Goal: Information Seeking & Learning: Learn about a topic

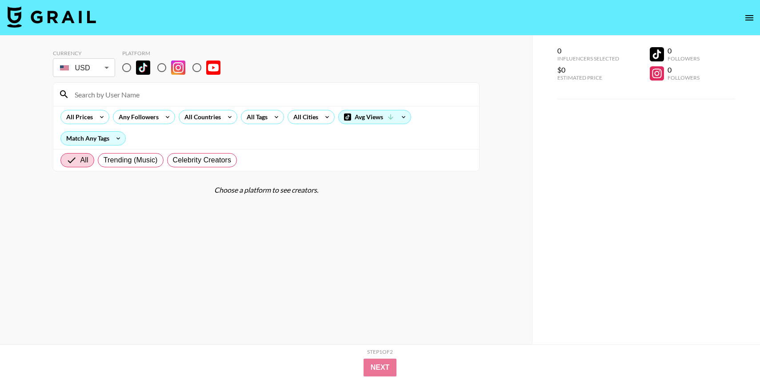
click at [125, 72] on input "radio" at bounding box center [126, 67] width 19 height 19
radio input "true"
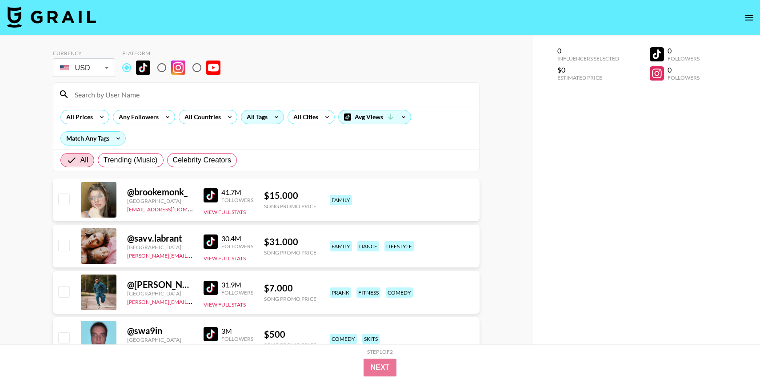
click at [272, 118] on icon at bounding box center [276, 116] width 14 height 13
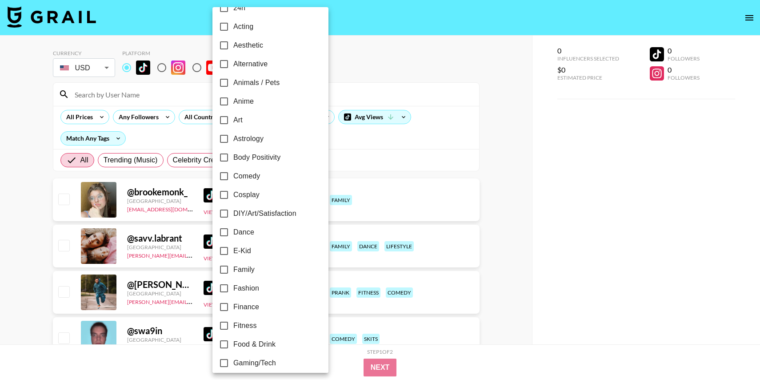
scroll to position [16, 0]
click at [221, 229] on input "Dance" at bounding box center [224, 231] width 19 height 19
checkbox input "true"
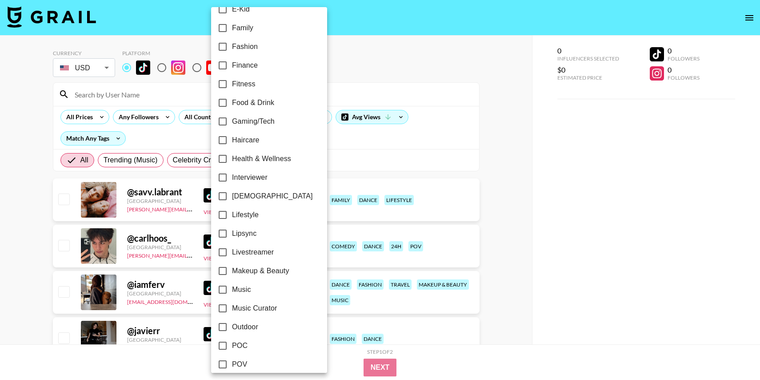
scroll to position [259, 0]
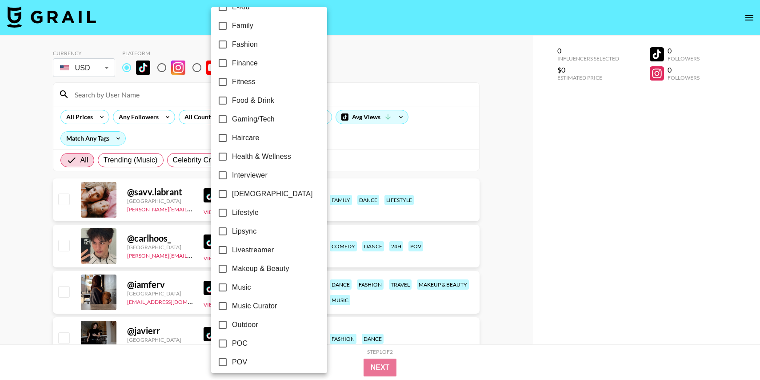
click at [221, 191] on input "[DEMOGRAPHIC_DATA]" at bounding box center [222, 194] width 19 height 19
checkbox input "true"
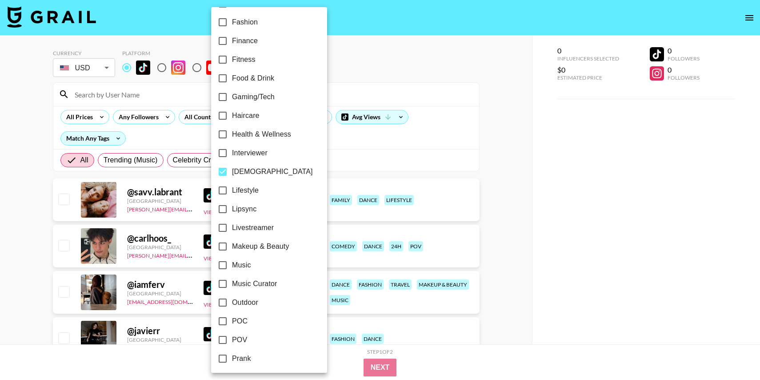
scroll to position [285, 0]
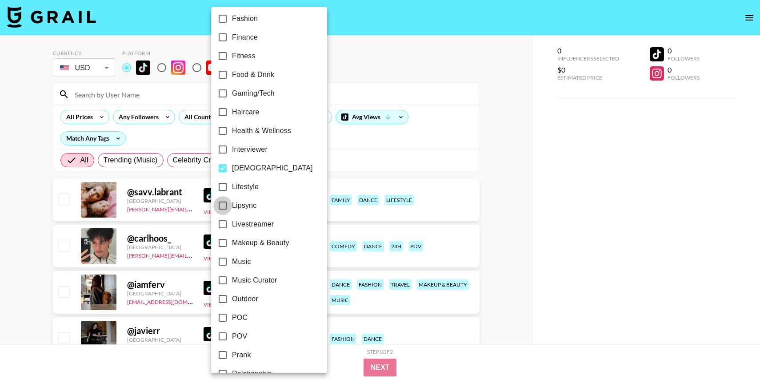
click at [221, 209] on input "Lipsync" at bounding box center [222, 205] width 19 height 19
checkbox input "true"
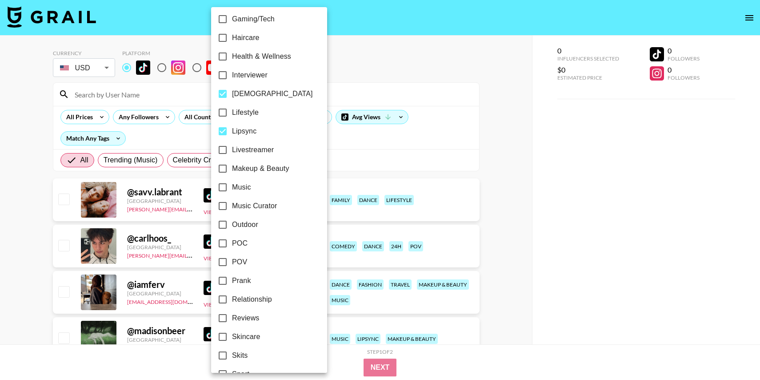
scroll to position [0, 0]
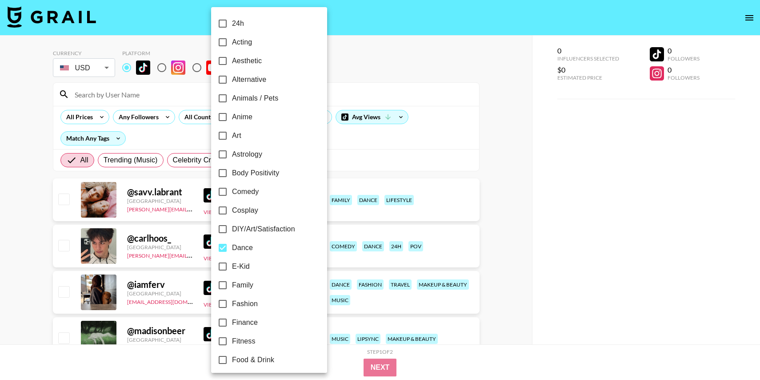
click at [245, 77] on span "Alternative" at bounding box center [249, 79] width 34 height 11
click at [232, 77] on input "Alternative" at bounding box center [222, 79] width 19 height 19
checkbox input "true"
click at [413, 77] on div at bounding box center [380, 190] width 760 height 380
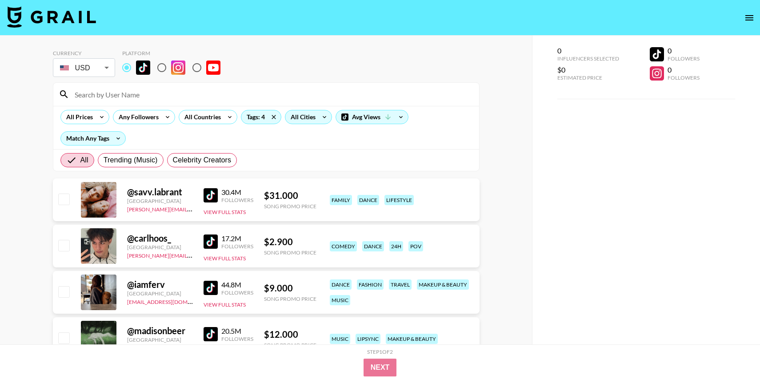
click at [302, 118] on div "All Cities" at bounding box center [301, 116] width 32 height 13
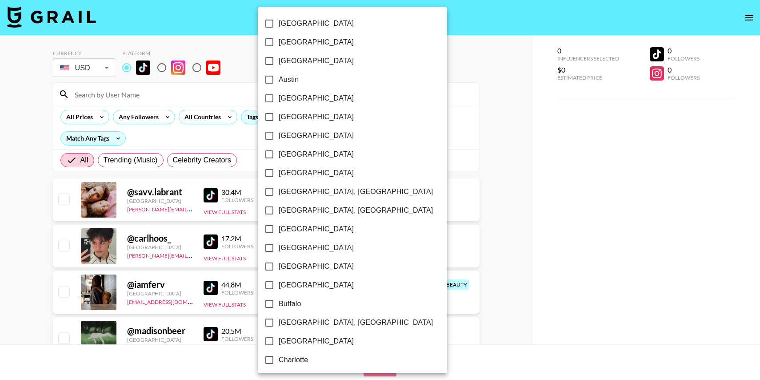
click at [445, 179] on div at bounding box center [380, 190] width 760 height 380
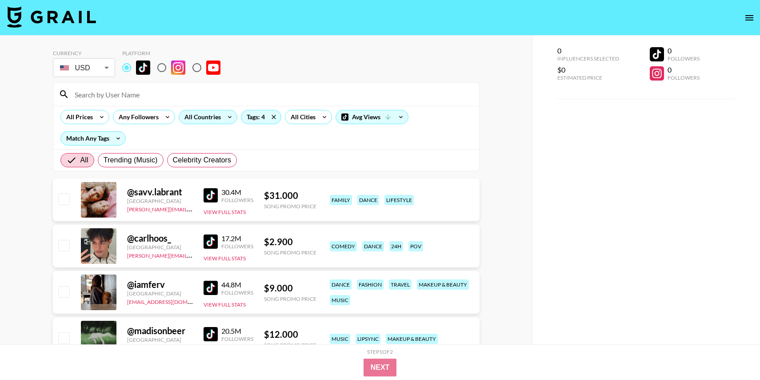
click at [197, 119] on div "All Countries" at bounding box center [201, 116] width 44 height 13
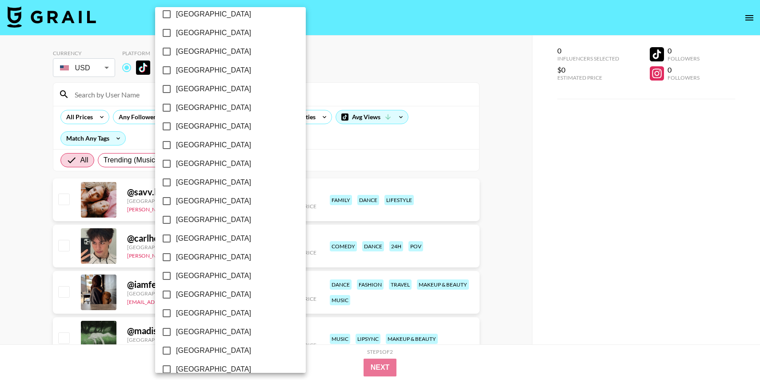
scroll to position [657, 0]
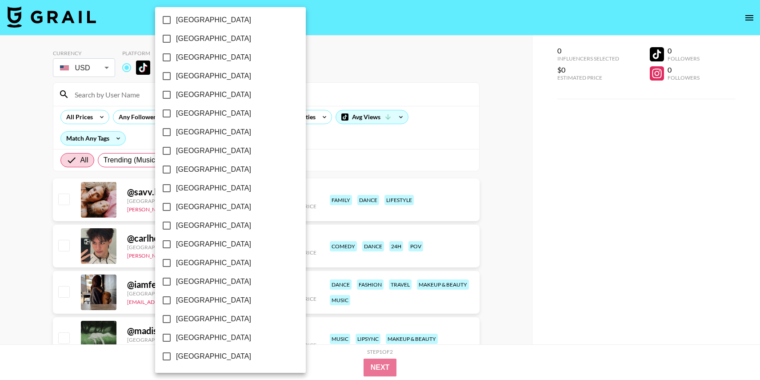
click at [167, 320] on input "[GEOGRAPHIC_DATA]" at bounding box center [166, 318] width 19 height 19
checkbox input "true"
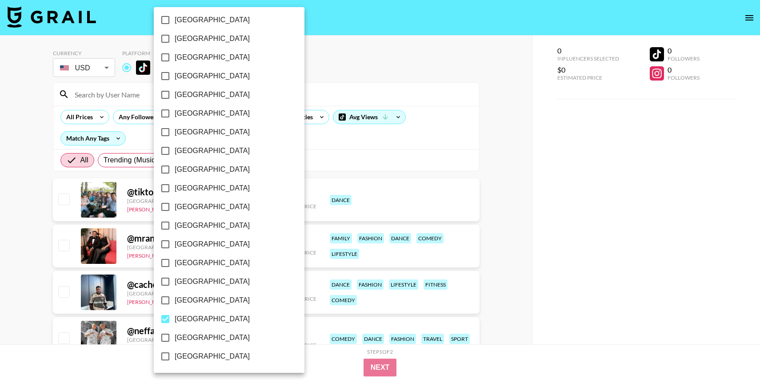
click at [467, 125] on div at bounding box center [380, 190] width 760 height 380
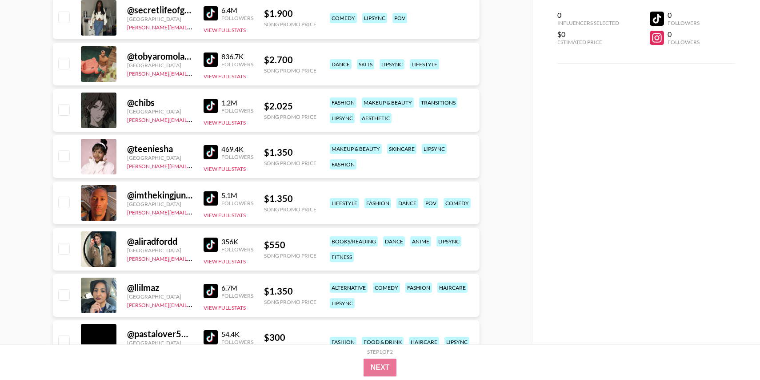
scroll to position [0, 0]
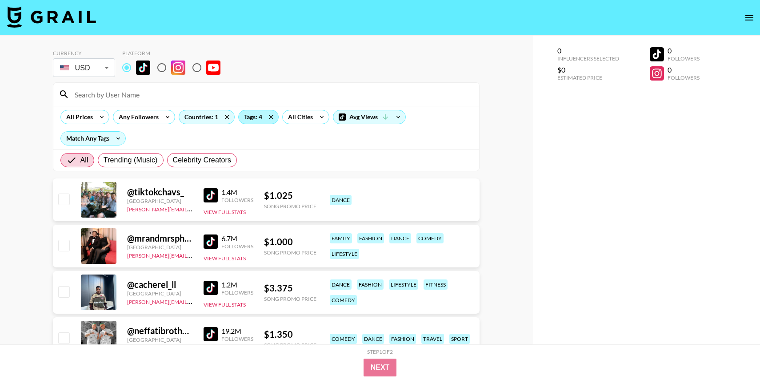
click at [252, 119] on div "Tags: 4" at bounding box center [259, 116] width 40 height 13
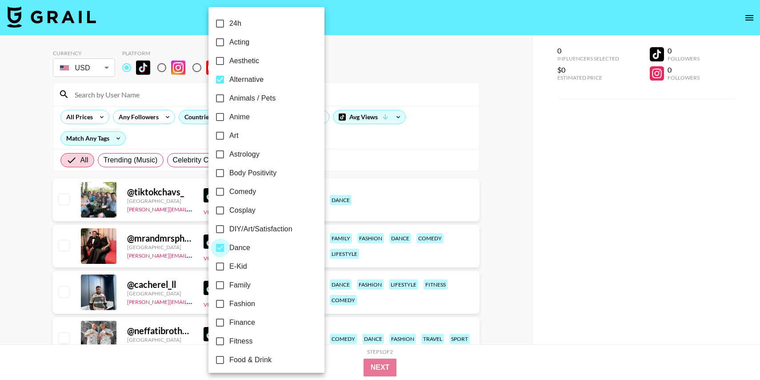
click at [219, 249] on input "Dance" at bounding box center [220, 247] width 19 height 19
checkbox input "false"
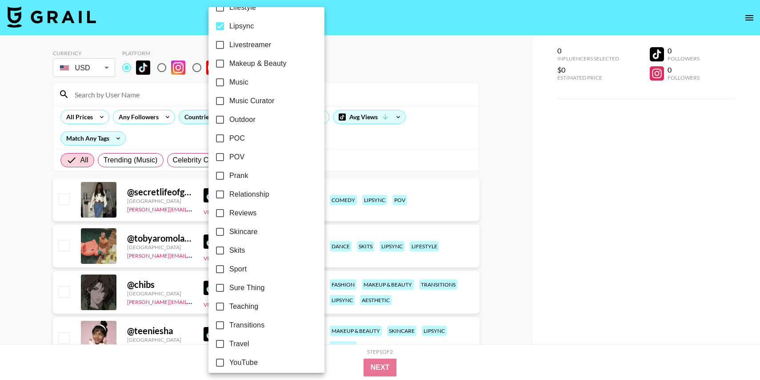
scroll to position [422, 0]
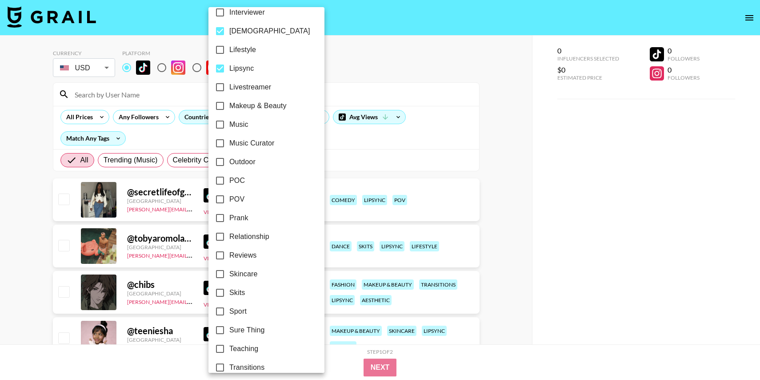
click at [454, 80] on div at bounding box center [380, 190] width 760 height 380
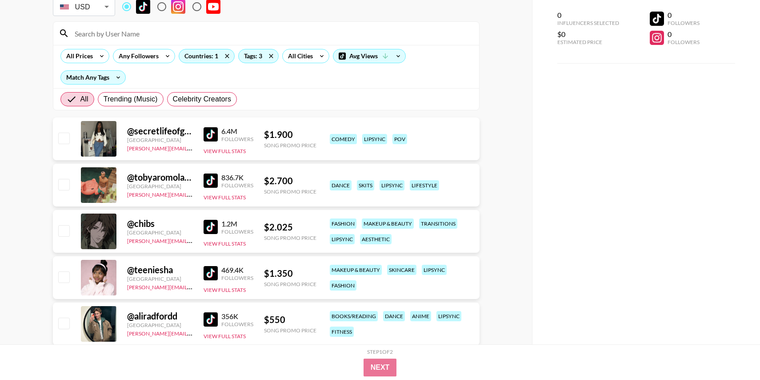
scroll to position [115, 0]
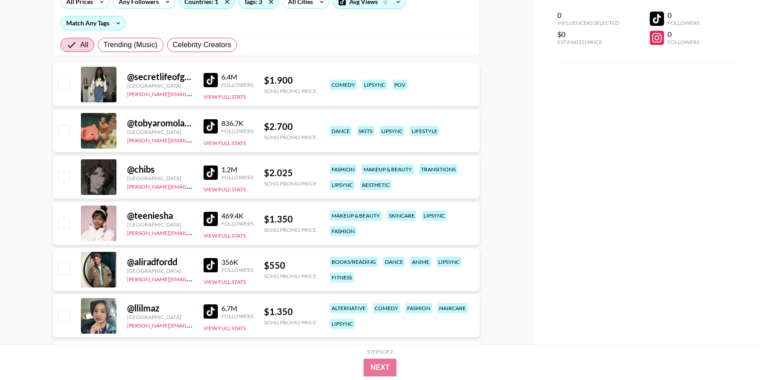
click at [454, 80] on div "comedy lipsync pov" at bounding box center [401, 85] width 149 height 16
click at [204, 172] on img at bounding box center [211, 172] width 14 height 14
click at [209, 218] on img at bounding box center [211, 219] width 14 height 14
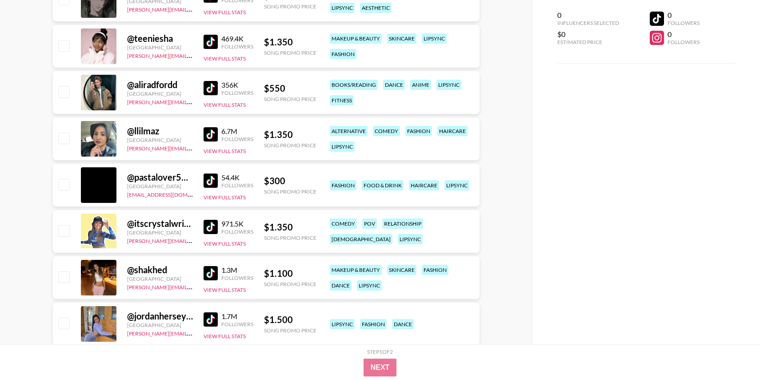
scroll to position [301, 0]
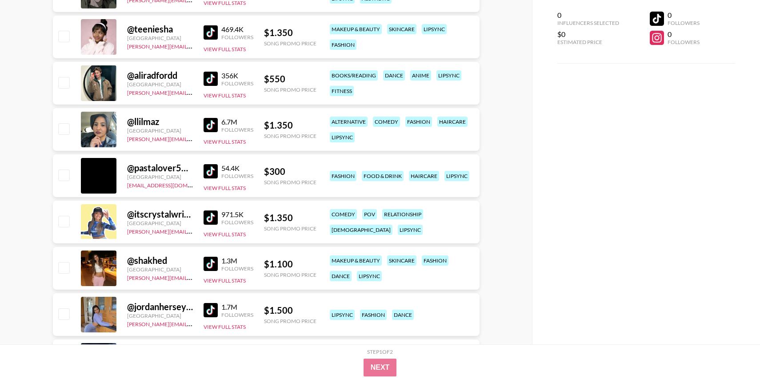
click at [209, 214] on img at bounding box center [211, 217] width 14 height 14
click at [211, 266] on img at bounding box center [211, 264] width 14 height 14
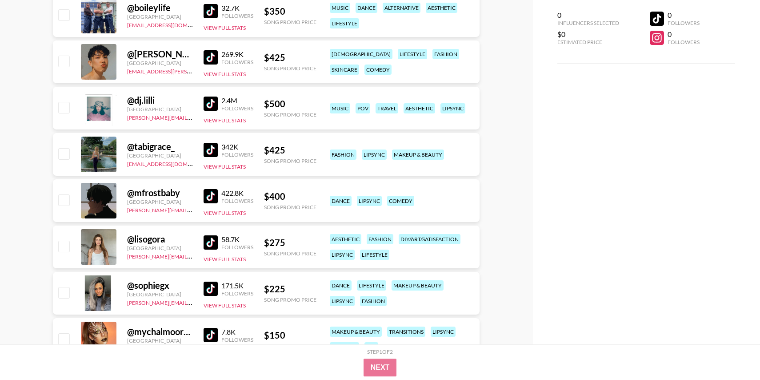
scroll to position [5629, 0]
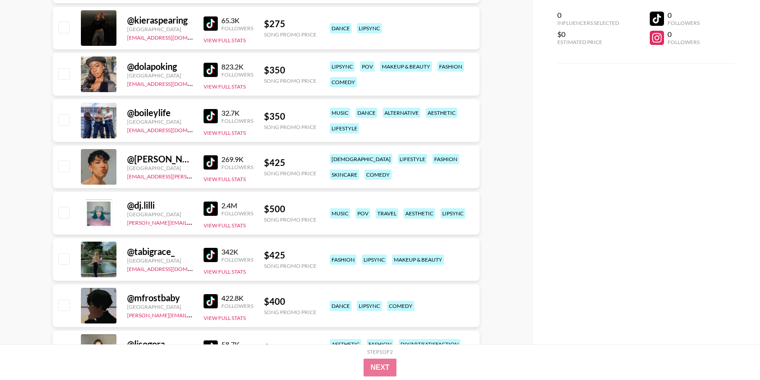
click at [209, 161] on img at bounding box center [211, 162] width 14 height 14
click at [212, 203] on img at bounding box center [211, 208] width 14 height 14
click at [213, 253] on img at bounding box center [211, 255] width 14 height 14
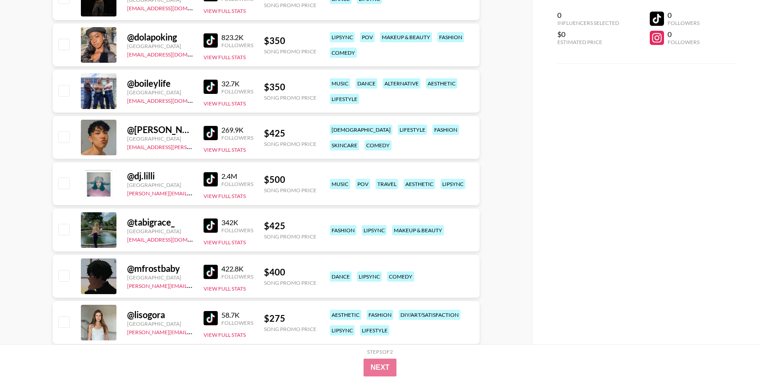
scroll to position [5660, 0]
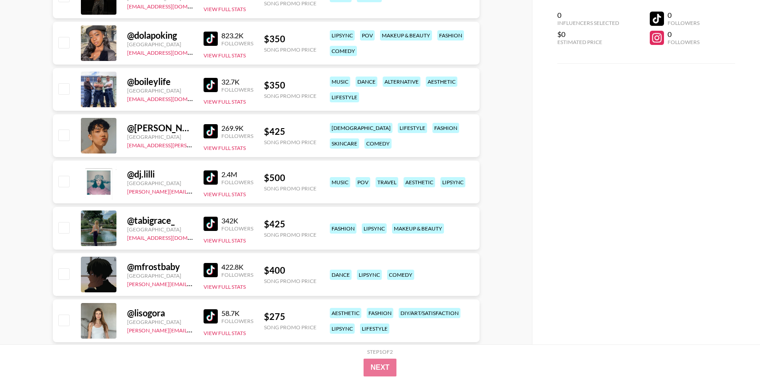
click at [208, 268] on img at bounding box center [211, 270] width 14 height 14
click at [211, 311] on img at bounding box center [211, 316] width 14 height 14
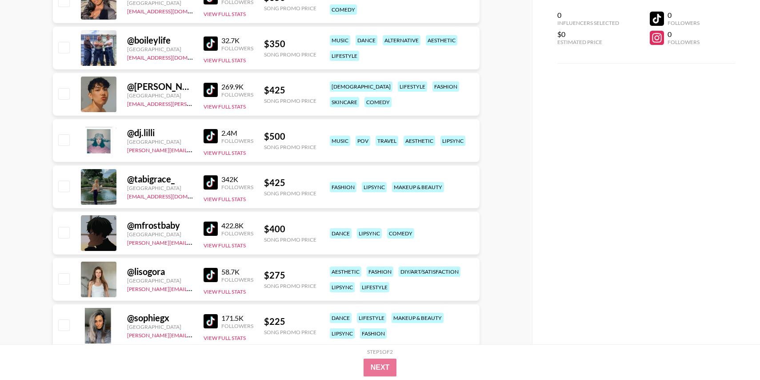
scroll to position [5733, 0]
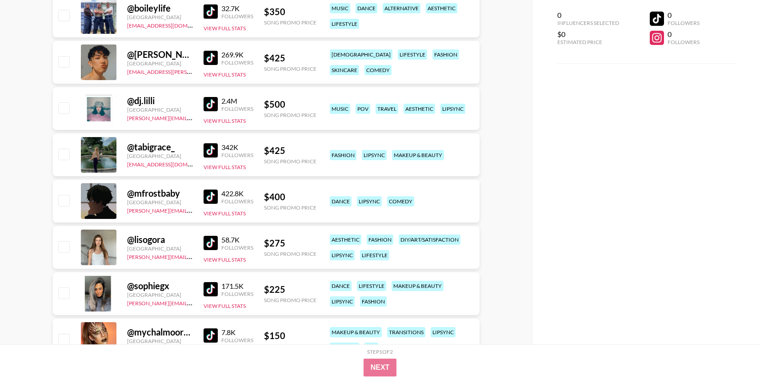
click at [210, 289] on img at bounding box center [211, 289] width 14 height 14
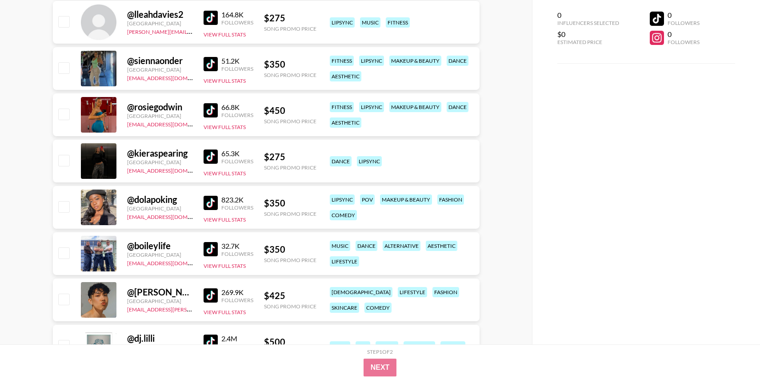
scroll to position [5491, 0]
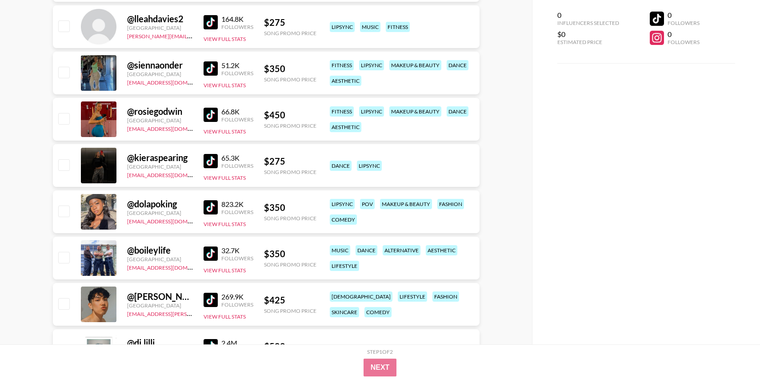
click at [211, 208] on img at bounding box center [211, 207] width 14 height 14
click at [211, 164] on img at bounding box center [211, 161] width 14 height 14
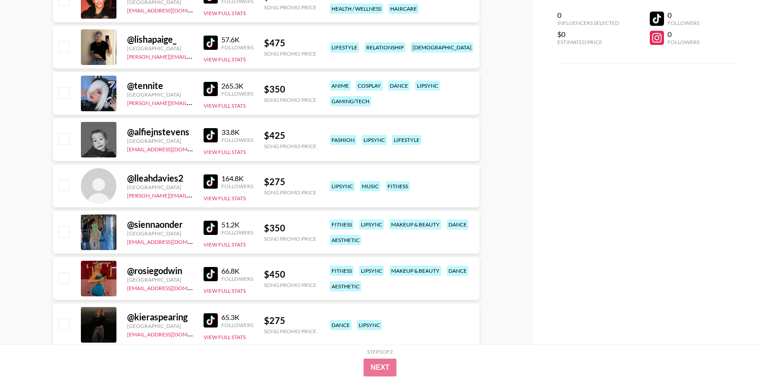
scroll to position [5323, 0]
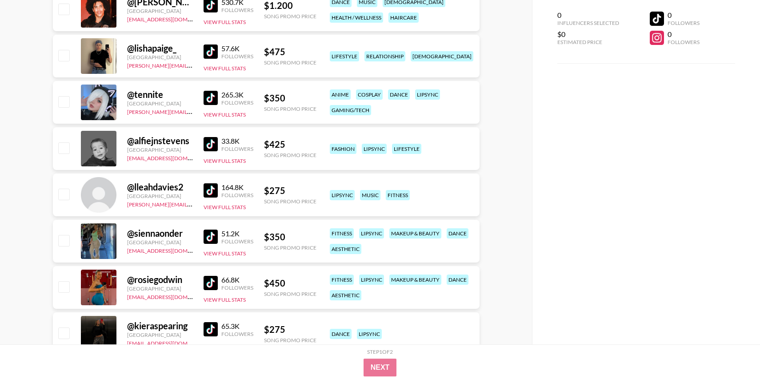
click at [207, 182] on div "164.8K Followers View Full Stats" at bounding box center [229, 195] width 50 height 32
click at [209, 188] on img at bounding box center [211, 190] width 14 height 14
click at [214, 144] on img at bounding box center [211, 144] width 14 height 14
click at [216, 99] on img at bounding box center [211, 98] width 14 height 14
click at [215, 44] on img at bounding box center [211, 51] width 14 height 14
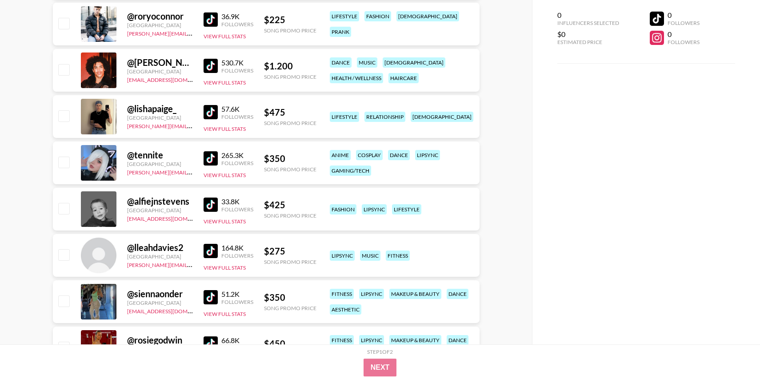
scroll to position [5252, 0]
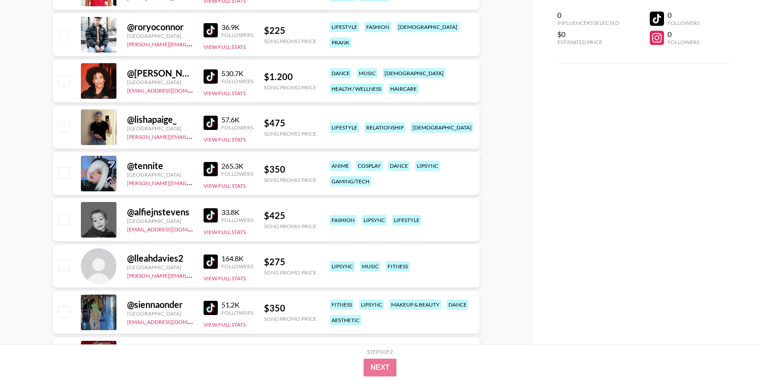
click at [209, 83] on img at bounding box center [211, 76] width 14 height 14
click at [216, 34] on img at bounding box center [211, 30] width 14 height 14
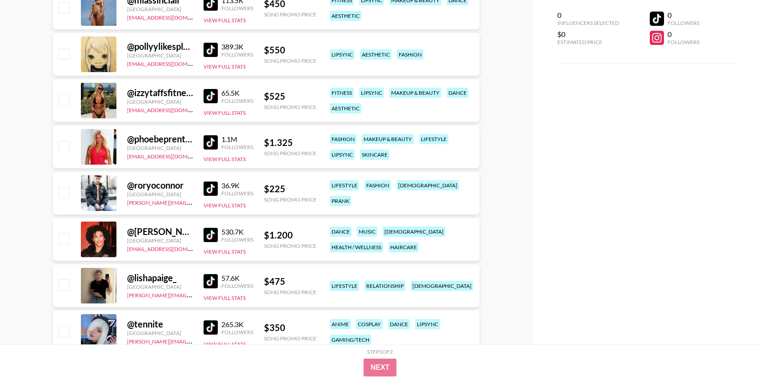
scroll to position [5080, 0]
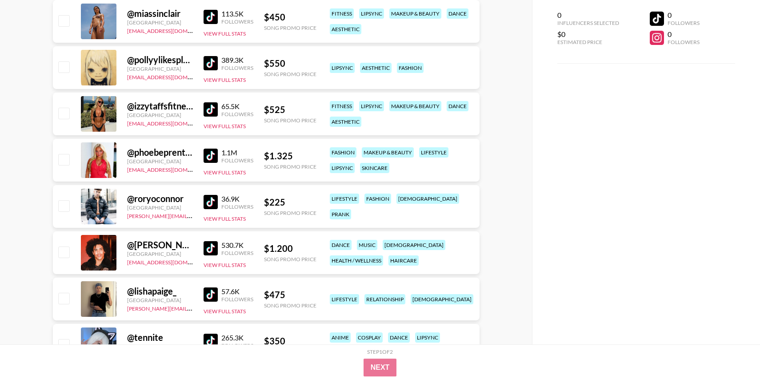
click at [211, 157] on img at bounding box center [211, 156] width 14 height 14
click at [210, 115] on img at bounding box center [211, 109] width 14 height 14
click at [209, 69] on img at bounding box center [211, 63] width 14 height 14
click at [209, 20] on img at bounding box center [211, 17] width 14 height 14
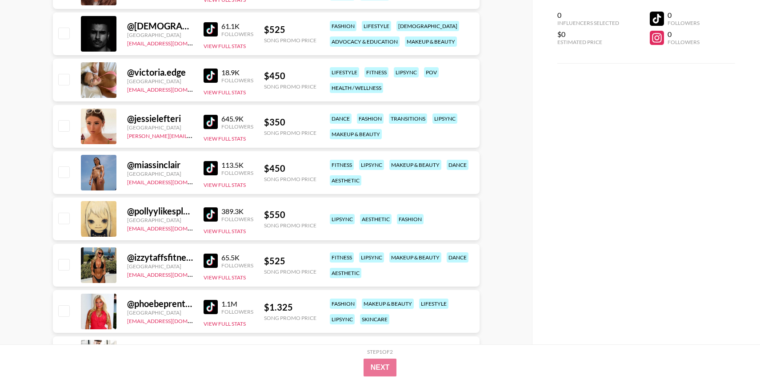
scroll to position [4908, 0]
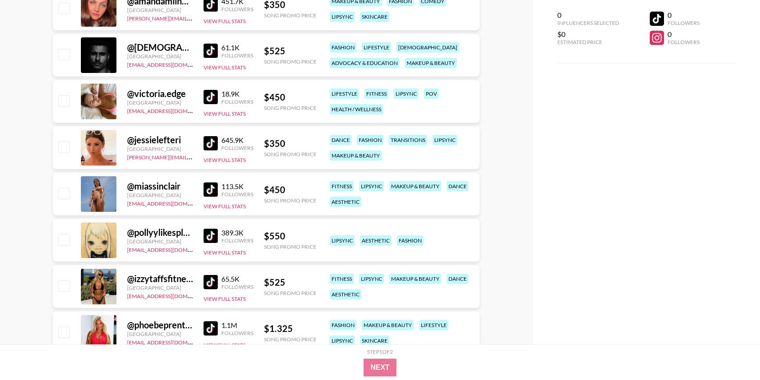
click at [217, 136] on div "645.9K Followers" at bounding box center [229, 144] width 50 height 16
click at [213, 140] on img at bounding box center [211, 143] width 14 height 14
click at [214, 91] on img at bounding box center [211, 97] width 14 height 14
click at [214, 58] on div "61.1K Followers View Full Stats" at bounding box center [229, 56] width 50 height 32
click at [212, 52] on img at bounding box center [211, 51] width 14 height 14
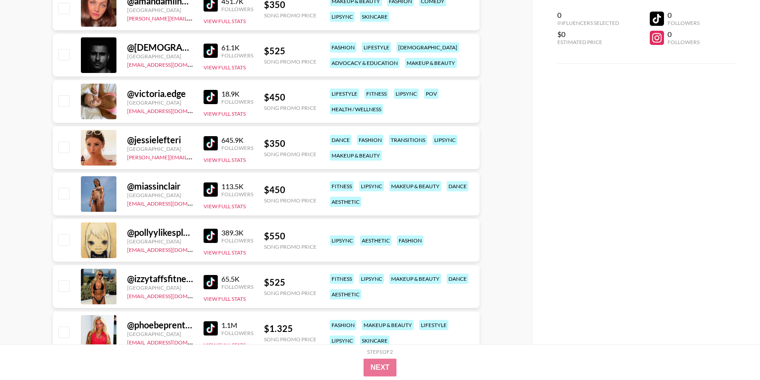
click at [210, 8] on img at bounding box center [211, 4] width 14 height 14
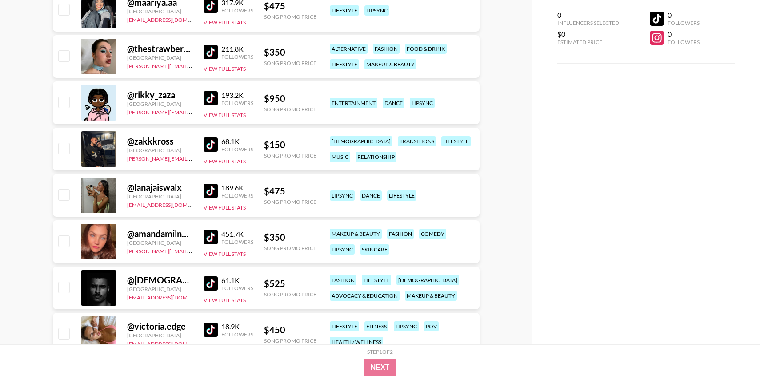
scroll to position [4666, 0]
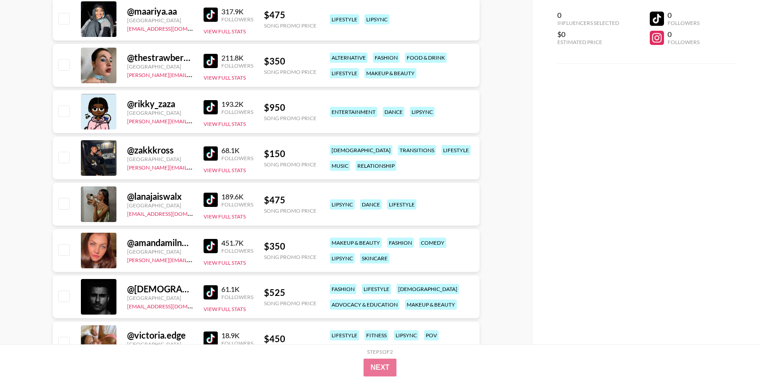
click at [210, 200] on img at bounding box center [211, 200] width 14 height 14
click at [212, 160] on img at bounding box center [211, 153] width 14 height 14
click at [215, 110] on img at bounding box center [211, 107] width 14 height 14
click at [214, 56] on img at bounding box center [211, 61] width 14 height 14
click at [213, 19] on img at bounding box center [211, 15] width 14 height 14
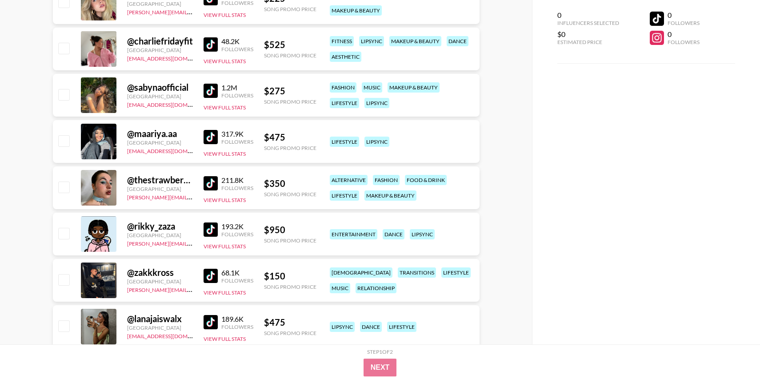
scroll to position [4539, 0]
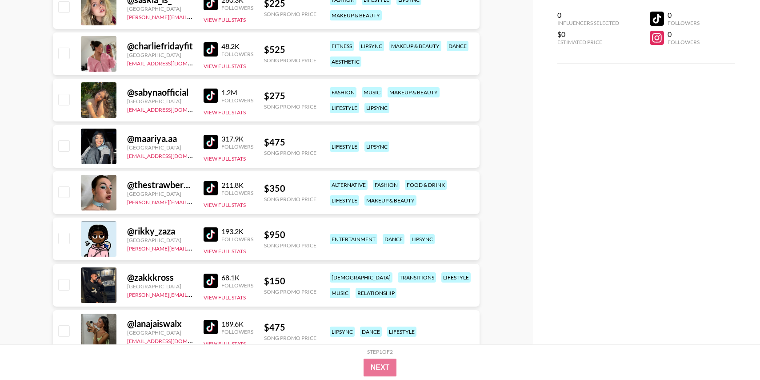
click at [208, 92] on img at bounding box center [211, 95] width 14 height 14
click at [208, 56] on img at bounding box center [211, 49] width 14 height 14
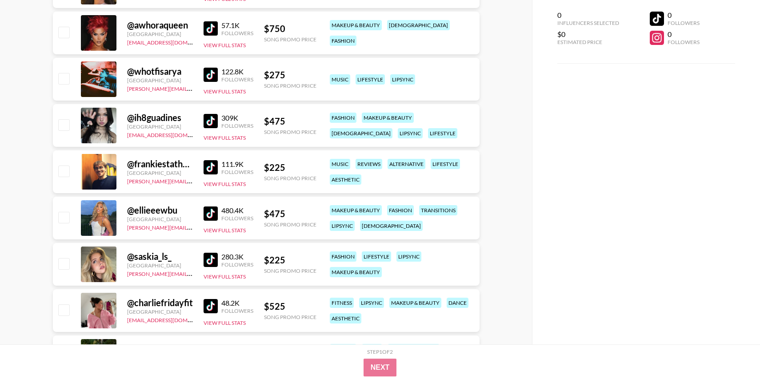
scroll to position [4275, 0]
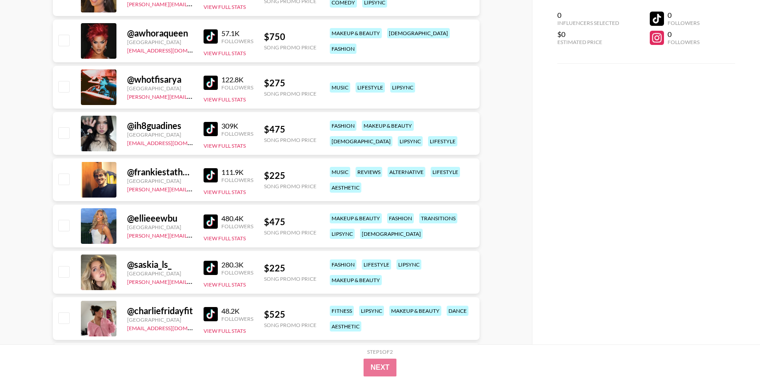
click at [206, 261] on img at bounding box center [211, 268] width 14 height 14
click at [212, 227] on img at bounding box center [211, 221] width 14 height 14
click at [212, 185] on div "111.9K Followers View Full Stats" at bounding box center [229, 180] width 50 height 32
click at [212, 175] on img at bounding box center [211, 175] width 14 height 14
click at [213, 128] on img at bounding box center [211, 129] width 14 height 14
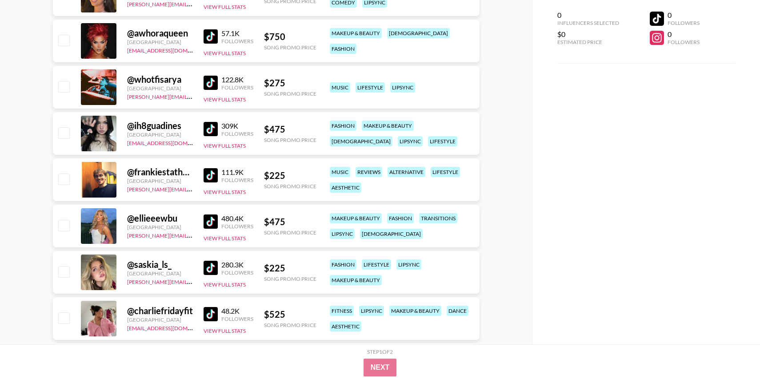
click at [213, 87] on img at bounding box center [211, 83] width 14 height 14
click at [213, 44] on div "57.1K Followers" at bounding box center [229, 37] width 50 height 16
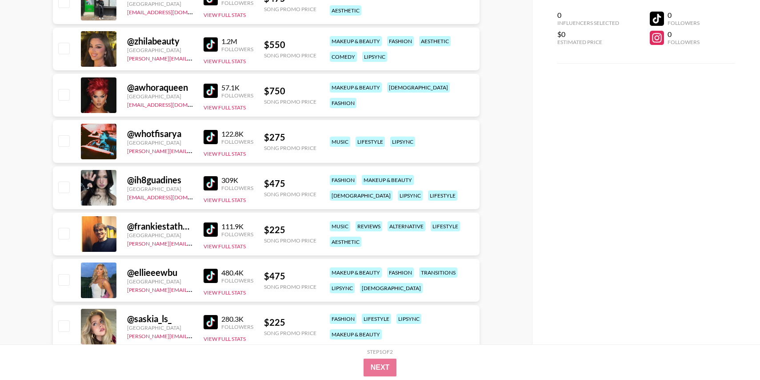
scroll to position [4220, 0]
click at [212, 91] on img at bounding box center [211, 91] width 14 height 14
click at [212, 53] on div "1.2M Followers View Full Stats" at bounding box center [229, 50] width 50 height 32
click at [212, 44] on img at bounding box center [211, 45] width 14 height 14
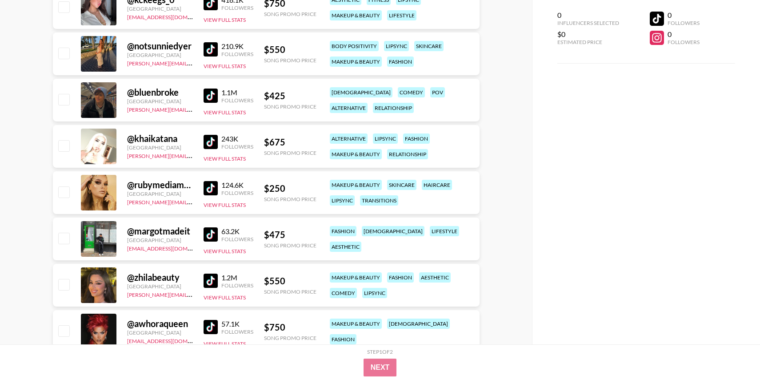
scroll to position [3975, 0]
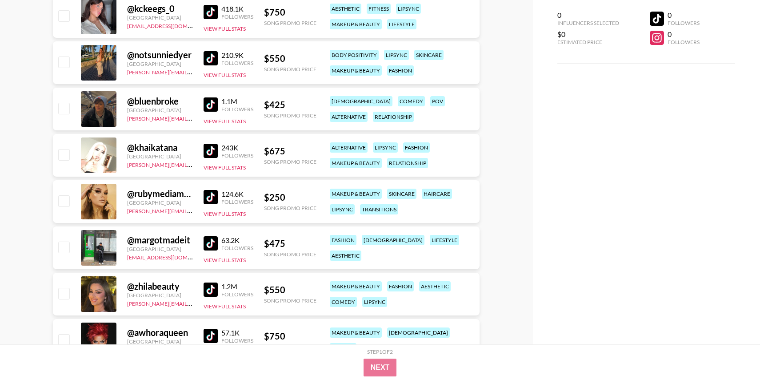
click at [205, 238] on img at bounding box center [211, 243] width 14 height 14
click at [207, 193] on img at bounding box center [211, 197] width 14 height 14
click at [207, 153] on img at bounding box center [211, 151] width 14 height 14
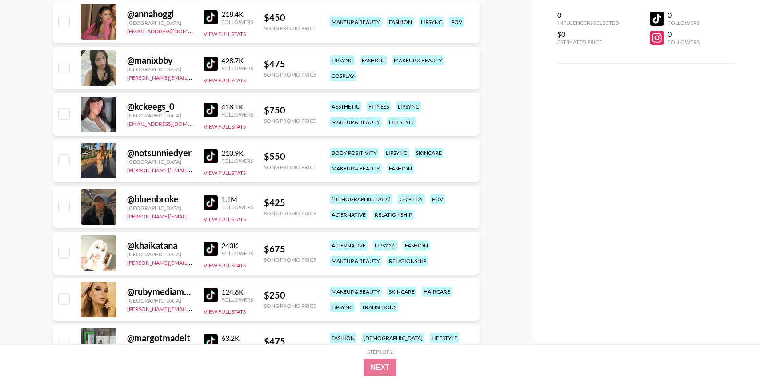
scroll to position [3876, 0]
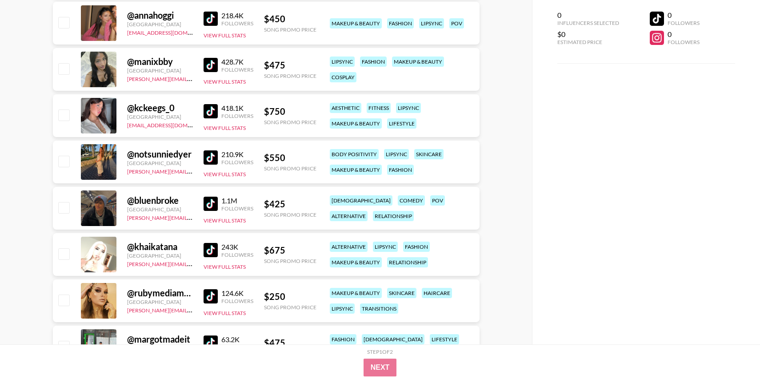
click at [207, 109] on img at bounding box center [211, 111] width 14 height 14
click at [208, 61] on img at bounding box center [211, 65] width 14 height 14
click at [213, 156] on img at bounding box center [211, 157] width 14 height 14
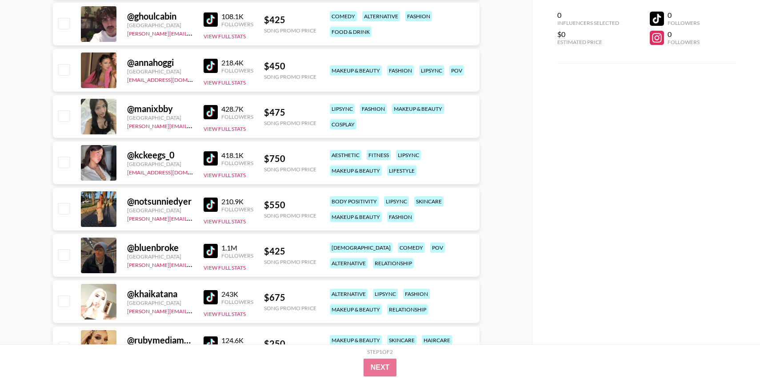
click at [217, 72] on link at bounding box center [213, 66] width 18 height 14
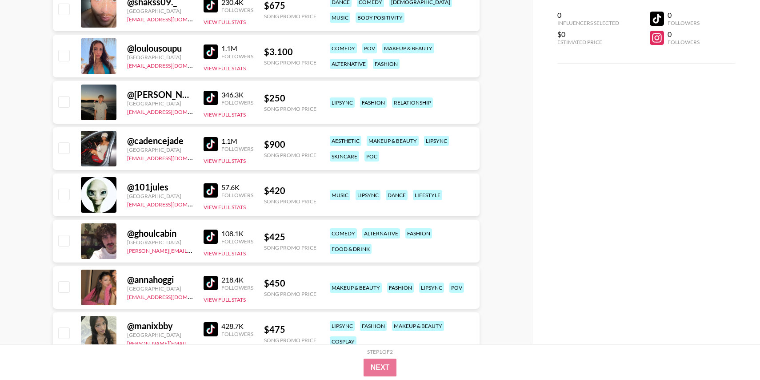
scroll to position [3604, 0]
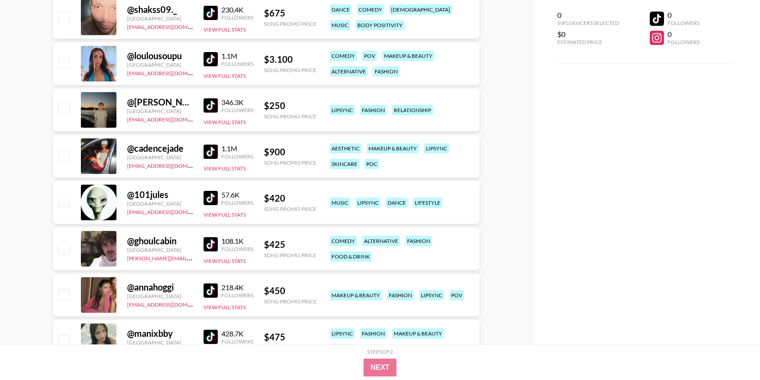
click at [210, 248] on img at bounding box center [211, 244] width 14 height 14
click at [212, 195] on img at bounding box center [211, 198] width 14 height 14
click at [206, 149] on img at bounding box center [211, 152] width 14 height 14
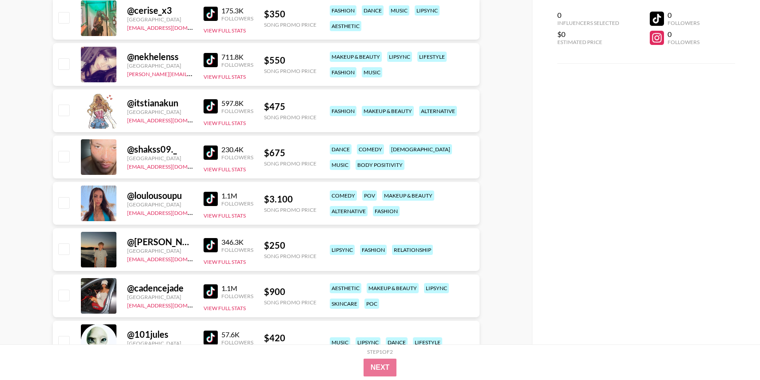
scroll to position [3452, 0]
